Goal: Task Accomplishment & Management: Complete application form

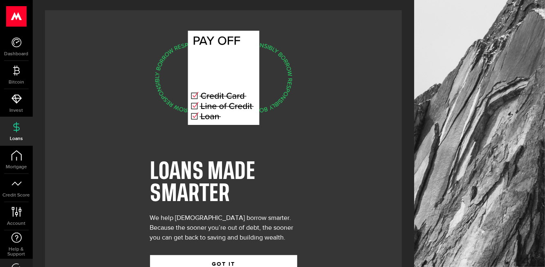
scroll to position [3, 0]
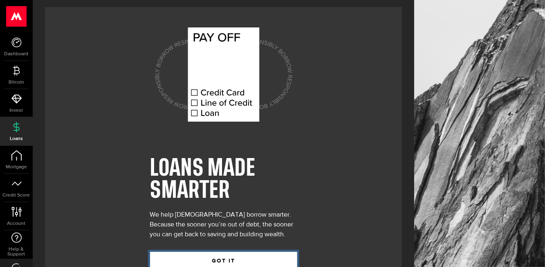
click at [246, 263] on button "GOT IT" at bounding box center [223, 260] width 147 height 17
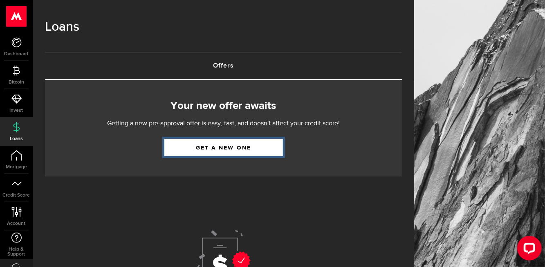
click at [256, 147] on link "Get a new one" at bounding box center [223, 147] width 119 height 17
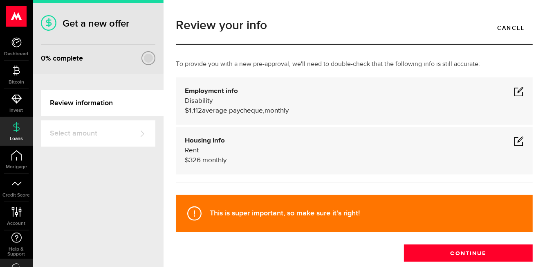
click at [516, 93] on span at bounding box center [519, 91] width 10 height 10
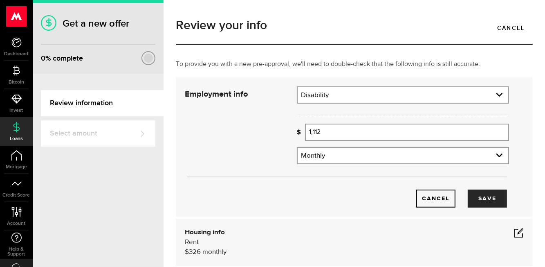
click at [480, 130] on input "1,112" at bounding box center [407, 132] width 204 height 17
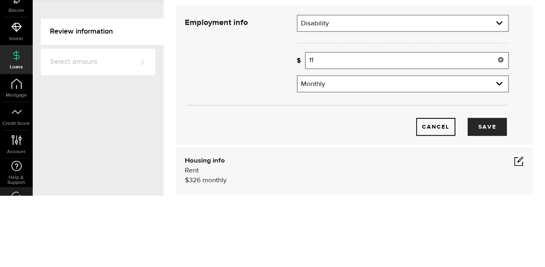
type input "1"
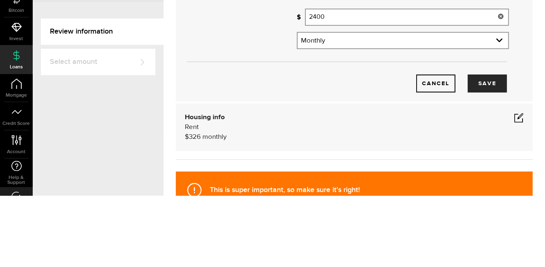
scroll to position [50, 0]
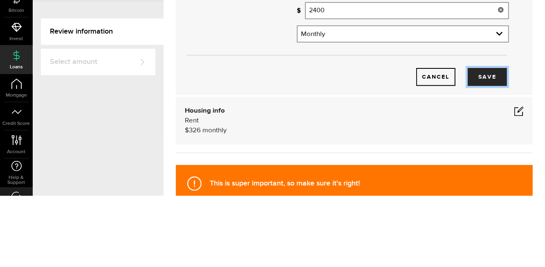
click at [491, 149] on button "Save" at bounding box center [487, 149] width 39 height 18
type input "2,400"
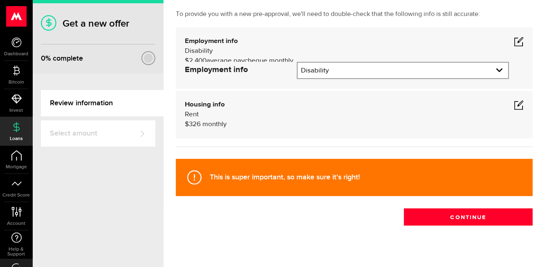
scroll to position [20, 0]
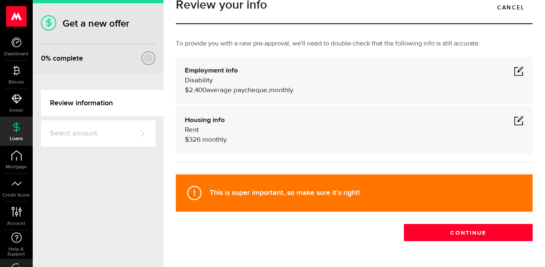
click at [523, 123] on span at bounding box center [519, 120] width 10 height 10
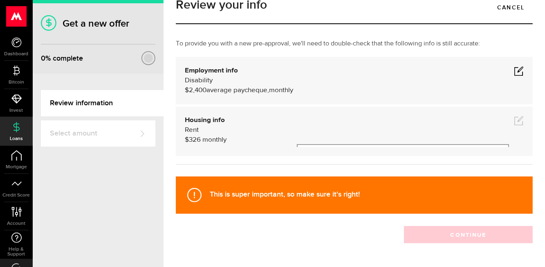
scroll to position [50, 0]
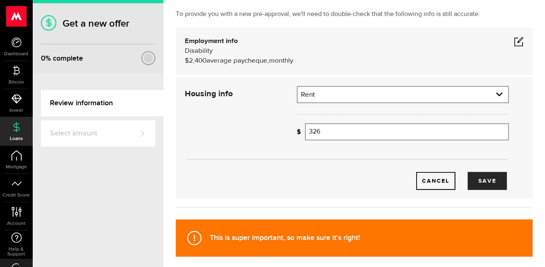
click at [387, 97] on select "Residential status Rent Own Living with parents Other" at bounding box center [403, 95] width 211 height 17
click at [298, 87] on select "Residential status Rent Own Living with parents Other" at bounding box center [403, 95] width 211 height 17
select select "Living with parents"
click at [366, 132] on input "326" at bounding box center [407, 131] width 204 height 17
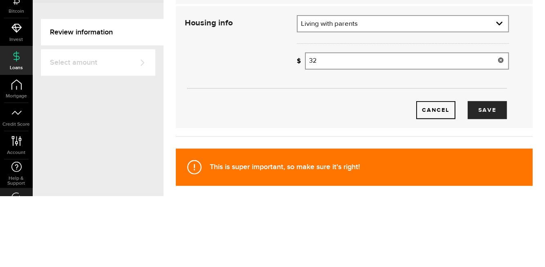
type input "3"
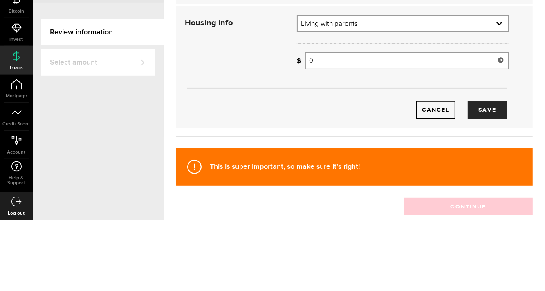
type input "0"
click at [497, 182] on button "Save" at bounding box center [487, 181] width 39 height 18
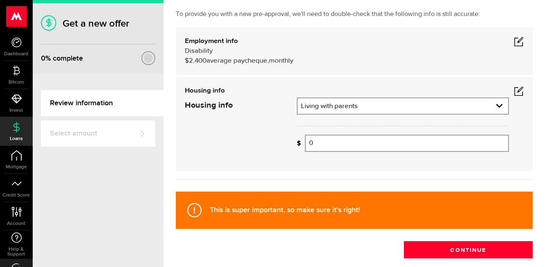
scroll to position [20, 0]
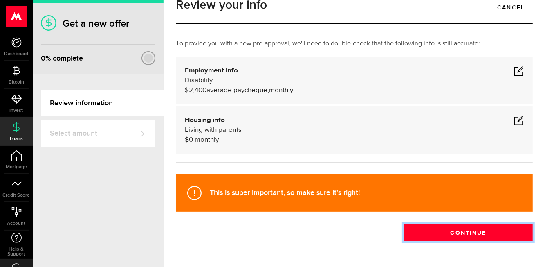
click at [497, 225] on button "Continue" at bounding box center [468, 232] width 129 height 17
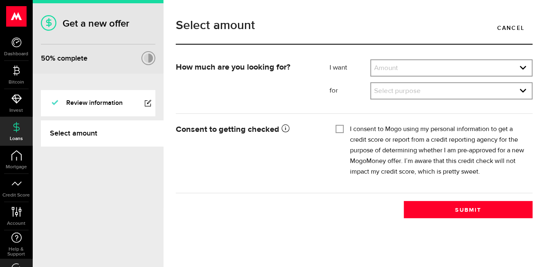
click at [482, 70] on select "Amount $500 $1000 $2000 $3000 $4000 $5000 $6000 $7000 $8000 $9000 $10000 $11000…" at bounding box center [451, 68] width 161 height 17
click at [371, 60] on select "Amount $500 $1000 $2000 $3000 $4000 $5000 $6000 $7000 $8000 $9000 $10000 $11000…" at bounding box center [451, 68] width 161 height 17
select select "5000"
click at [471, 89] on select "Select purpose Credit Card Refinancing/Pay Off Credit Cards Debt Consolidation …" at bounding box center [451, 91] width 161 height 17
click at [371, 83] on select "Select purpose Credit Card Refinancing/Pay Off Credit Cards Debt Consolidation …" at bounding box center [451, 91] width 161 height 17
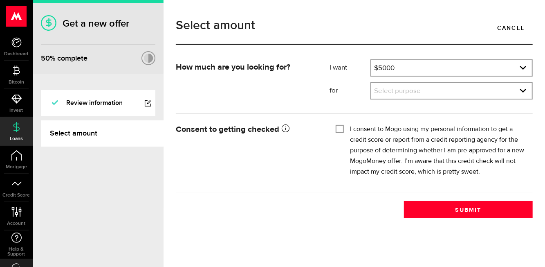
select select "Emergency Loan"
click at [341, 129] on input "I consent to Mogo using my personal information to get a credit score or report…" at bounding box center [340, 128] width 8 height 8
checkbox input "true"
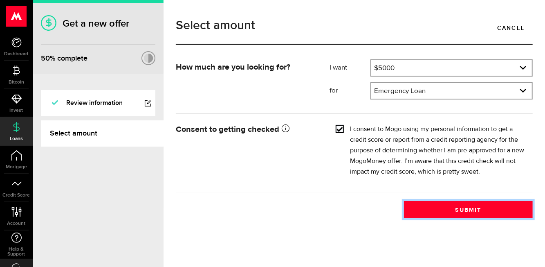
click at [485, 205] on button "Submit" at bounding box center [468, 209] width 129 height 17
